Goal: Navigation & Orientation: Find specific page/section

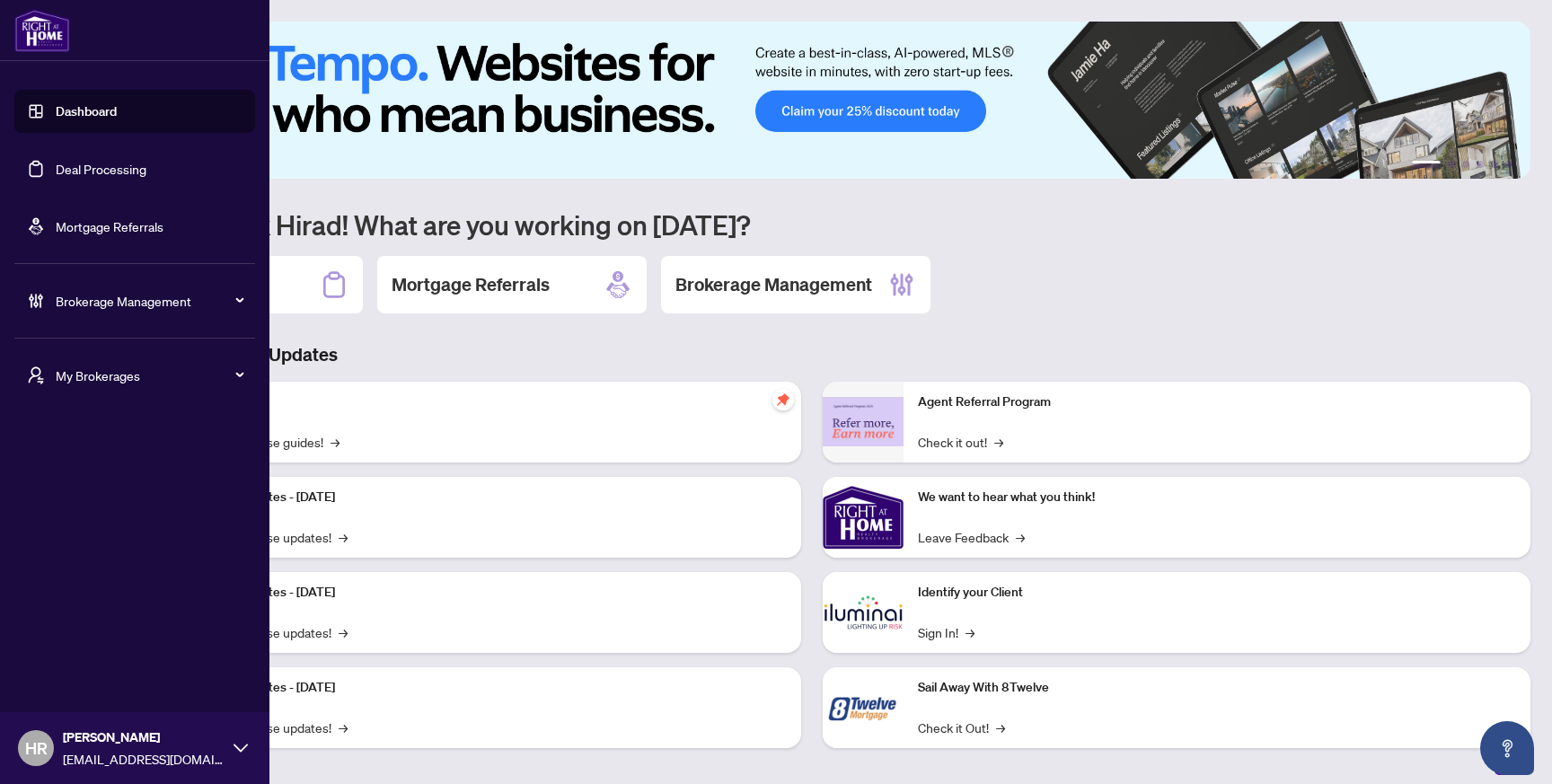
click at [119, 302] on span "Brokerage Management" at bounding box center [149, 301] width 187 height 20
click at [159, 301] on span "Brokerage Management" at bounding box center [149, 301] width 187 height 20
click at [72, 296] on span "Brokerage Management" at bounding box center [149, 301] width 187 height 20
click at [57, 301] on span "Brokerage Management" at bounding box center [149, 301] width 187 height 20
